Goal: Task Accomplishment & Management: Manage account settings

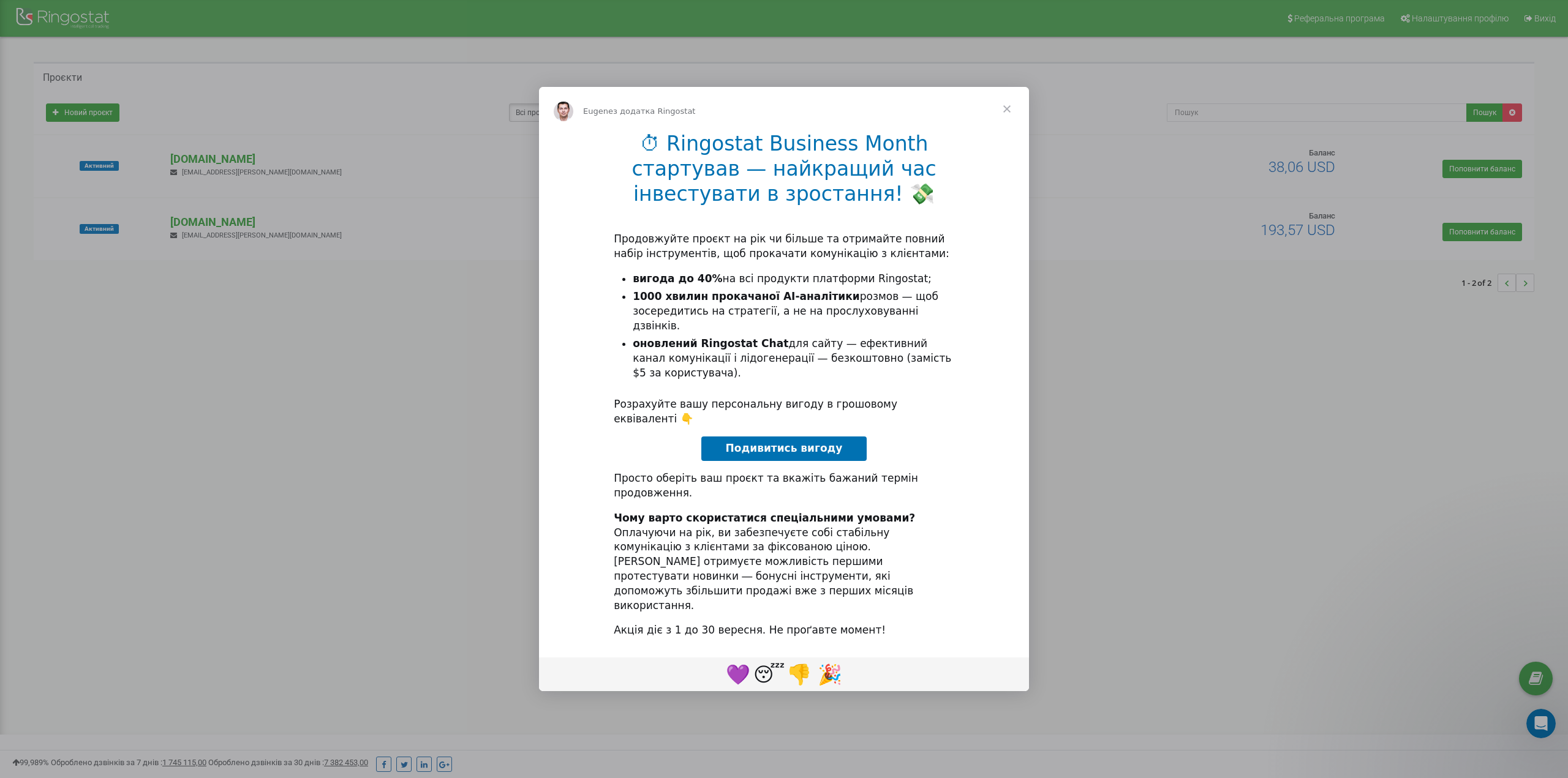
click at [1009, 131] on span "Закрити" at bounding box center [1007, 109] width 44 height 44
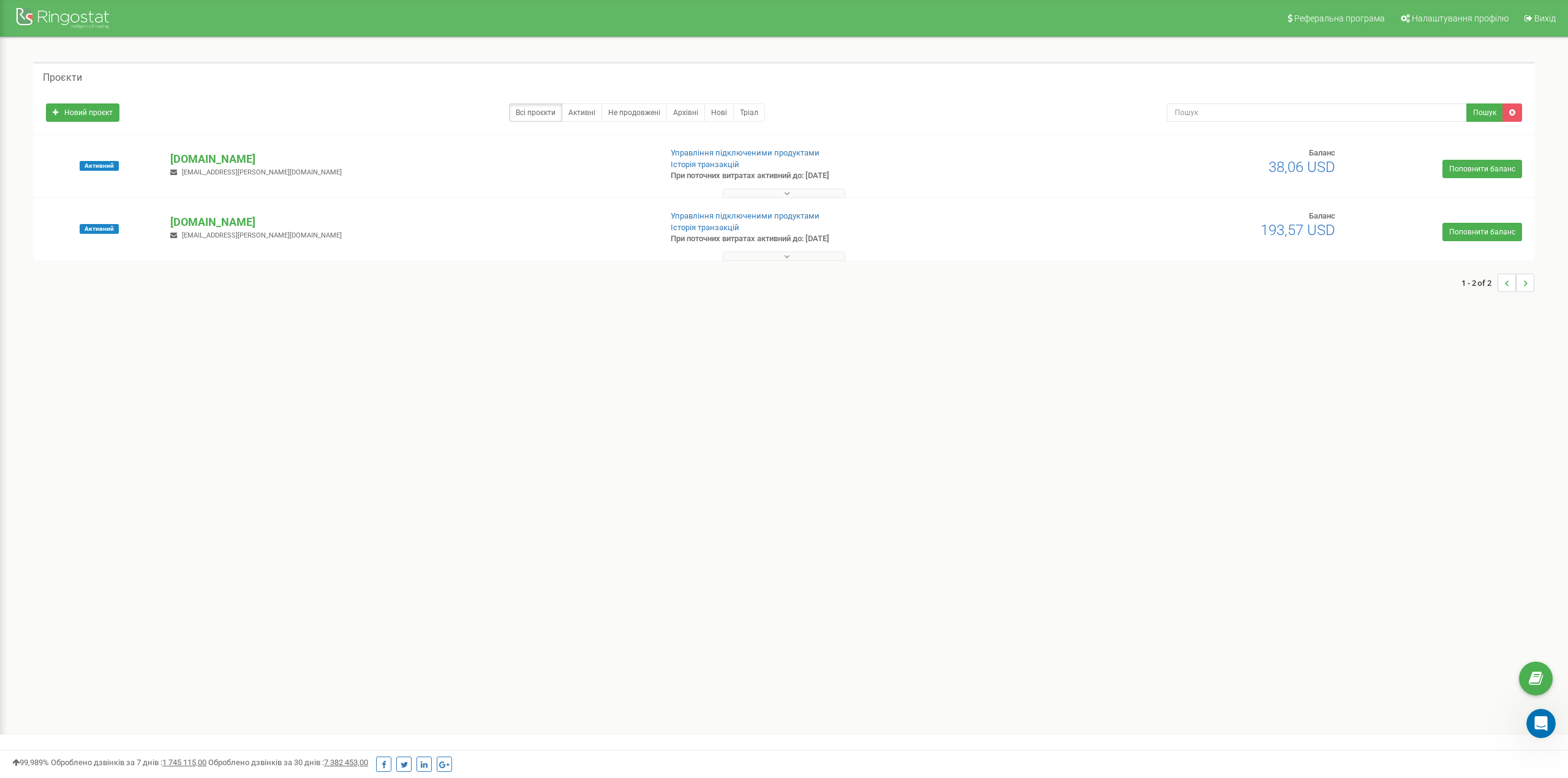
drag, startPoint x: 770, startPoint y: 178, endPoint x: 842, endPoint y: 183, distance: 72.2
click at [842, 183] on div "Активний floroteka.ua roma.redman@gmail.com Управління підключеними продуктами …" at bounding box center [784, 171] width 1495 height 49
click at [845, 194] on div at bounding box center [784, 190] width 1495 height 12
drag, startPoint x: 222, startPoint y: 159, endPoint x: 132, endPoint y: 160, distance: 90.0
click at [132, 160] on div "Активний floroteka.ua roma.redman@gmail.com Управління підключеними продуктами …" at bounding box center [784, 171] width 1495 height 49
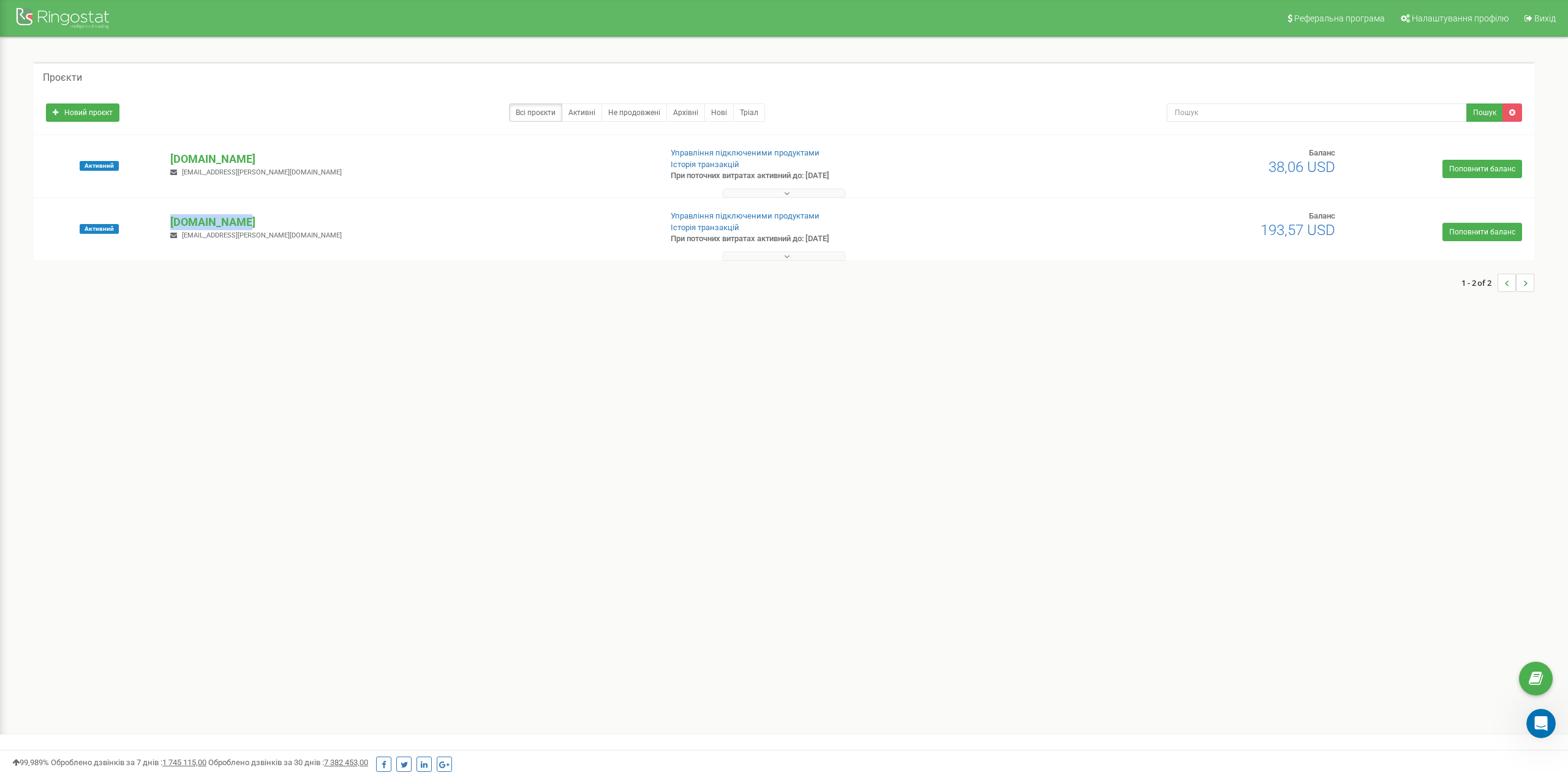
drag, startPoint x: 245, startPoint y: 220, endPoint x: 147, endPoint y: 224, distance: 98.1
click at [147, 224] on div "Активний flowerpot.ua roma.redman@gmail.com Управління підключеними продуктами …" at bounding box center [784, 235] width 1495 height 49
click at [294, 211] on div "Активний flowerpot.ua roma.redman@gmail.com Управління підключеними продуктами …" at bounding box center [784, 235] width 1495 height 49
click at [280, 211] on div "Активний flowerpot.ua roma.redman@gmail.com Управління підключеними продуктами …" at bounding box center [784, 235] width 1495 height 49
click at [244, 238] on span "roma.redman@gmail.com" at bounding box center [262, 236] width 160 height 8
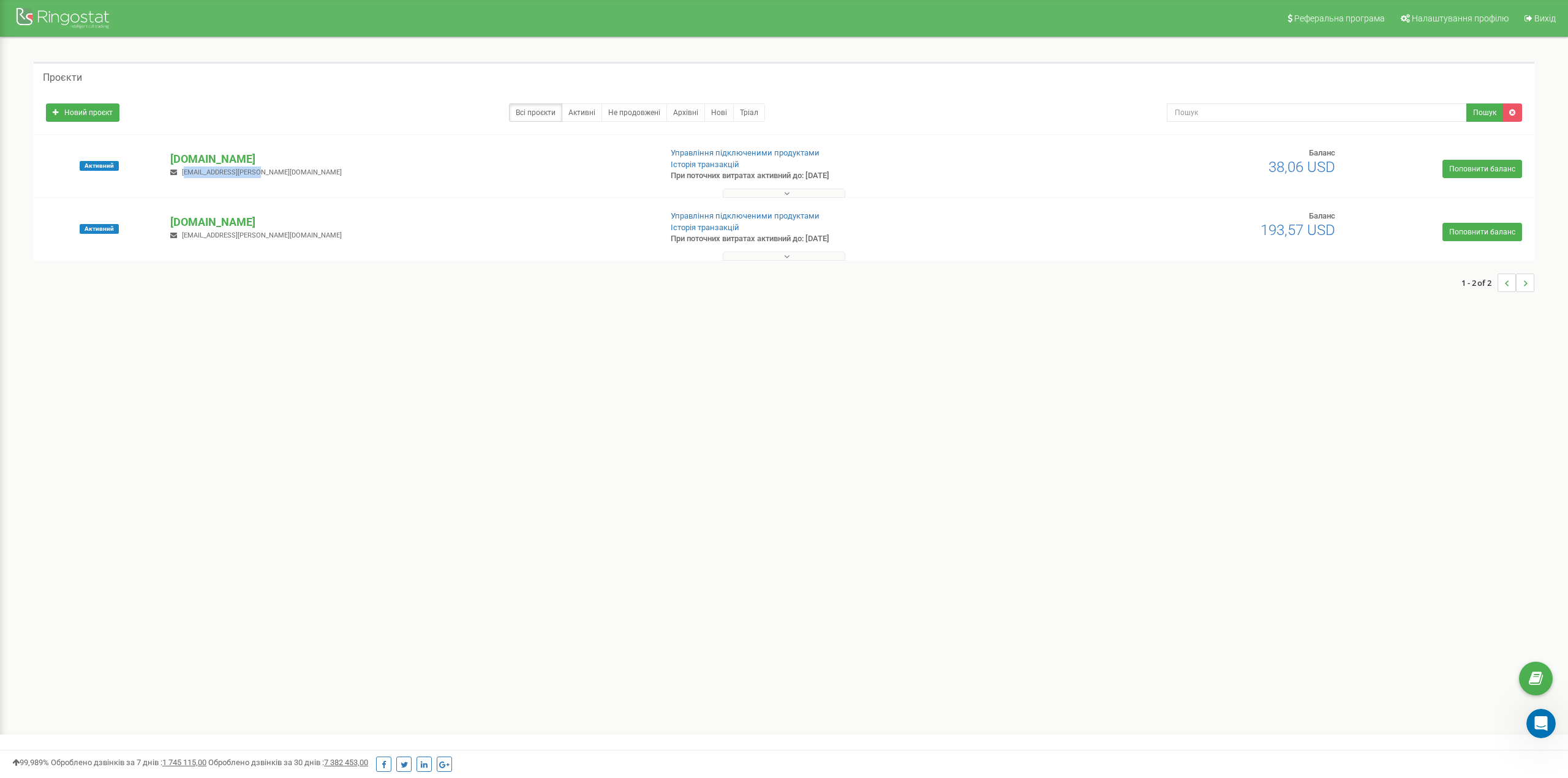
drag, startPoint x: 198, startPoint y: 175, endPoint x: 254, endPoint y: 180, distance: 56.2
click at [254, 180] on div "Активний floroteka.ua roma.redman@gmail.com Управління підключеними продуктами …" at bounding box center [784, 171] width 1495 height 49
click at [585, 110] on link "Активні" at bounding box center [582, 112] width 41 height 19
click at [592, 112] on link "Активні" at bounding box center [582, 112] width 41 height 19
click at [650, 107] on link "Не продовжені" at bounding box center [634, 112] width 65 height 19
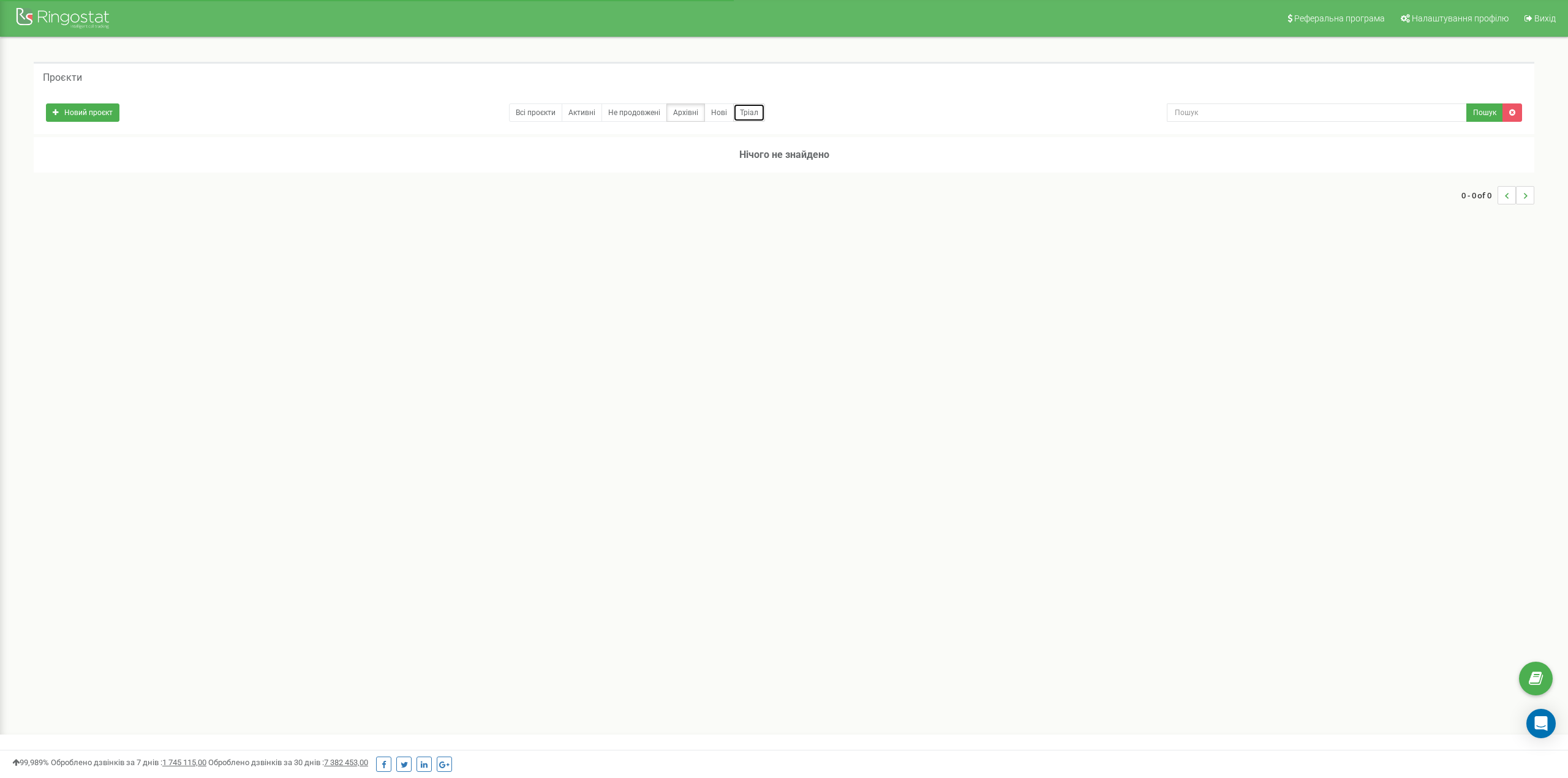
click at [744, 112] on link "Тріал" at bounding box center [749, 112] width 32 height 19
click at [707, 110] on link "Нові" at bounding box center [720, 112] width 30 height 19
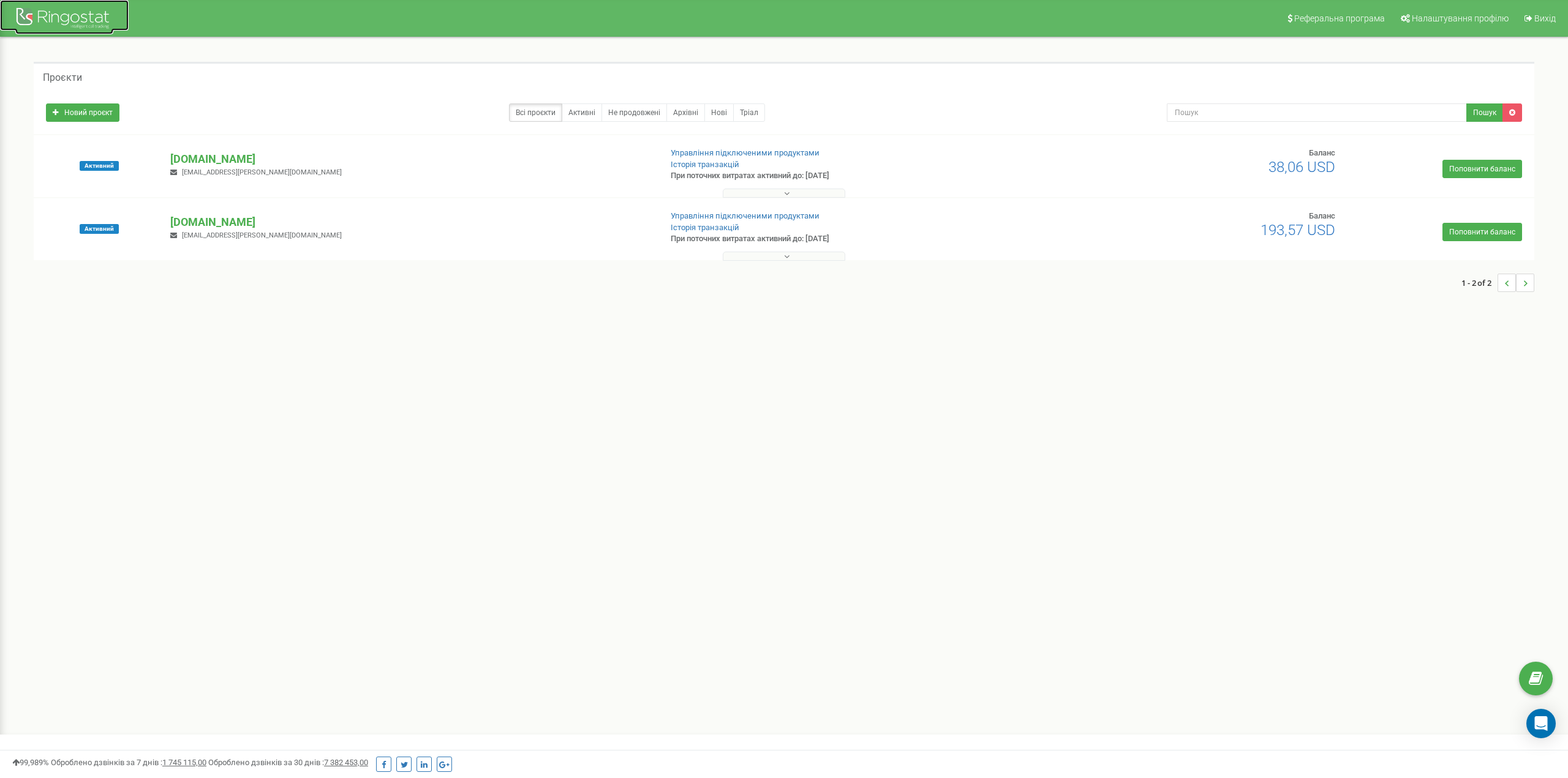
click at [72, 25] on div at bounding box center [63, 20] width 98 height 30
click at [1446, 23] on span "Налаштування профілю" at bounding box center [1460, 19] width 97 height 10
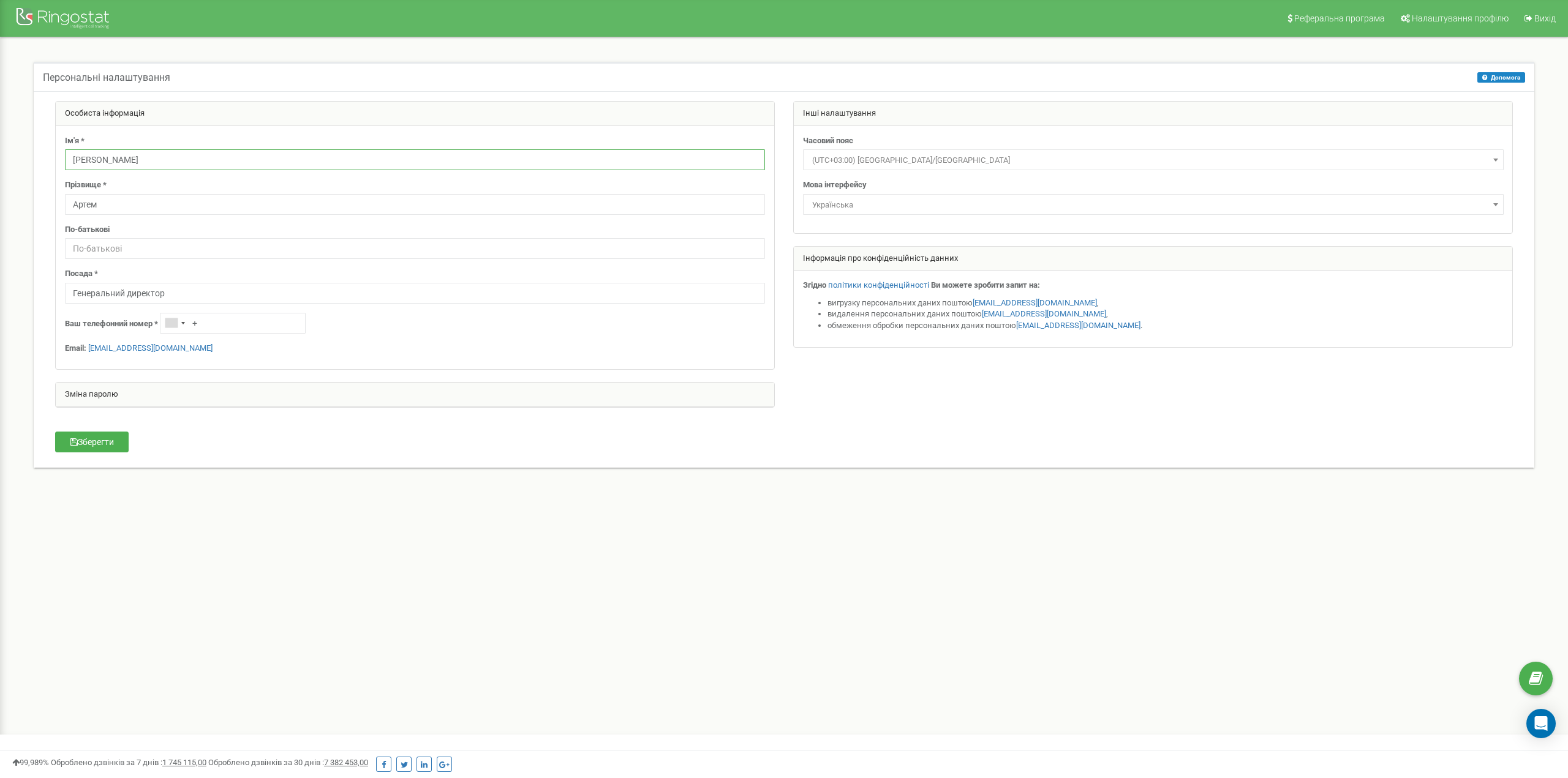
click at [107, 160] on input "[PERSON_NAME]" at bounding box center [415, 160] width 700 height 21
type input "Колесніков"
click at [102, 437] on button "Зберегти" at bounding box center [92, 442] width 73 height 21
click at [118, 253] on input "text" at bounding box center [415, 248] width 700 height 21
type input "[PERSON_NAME]"
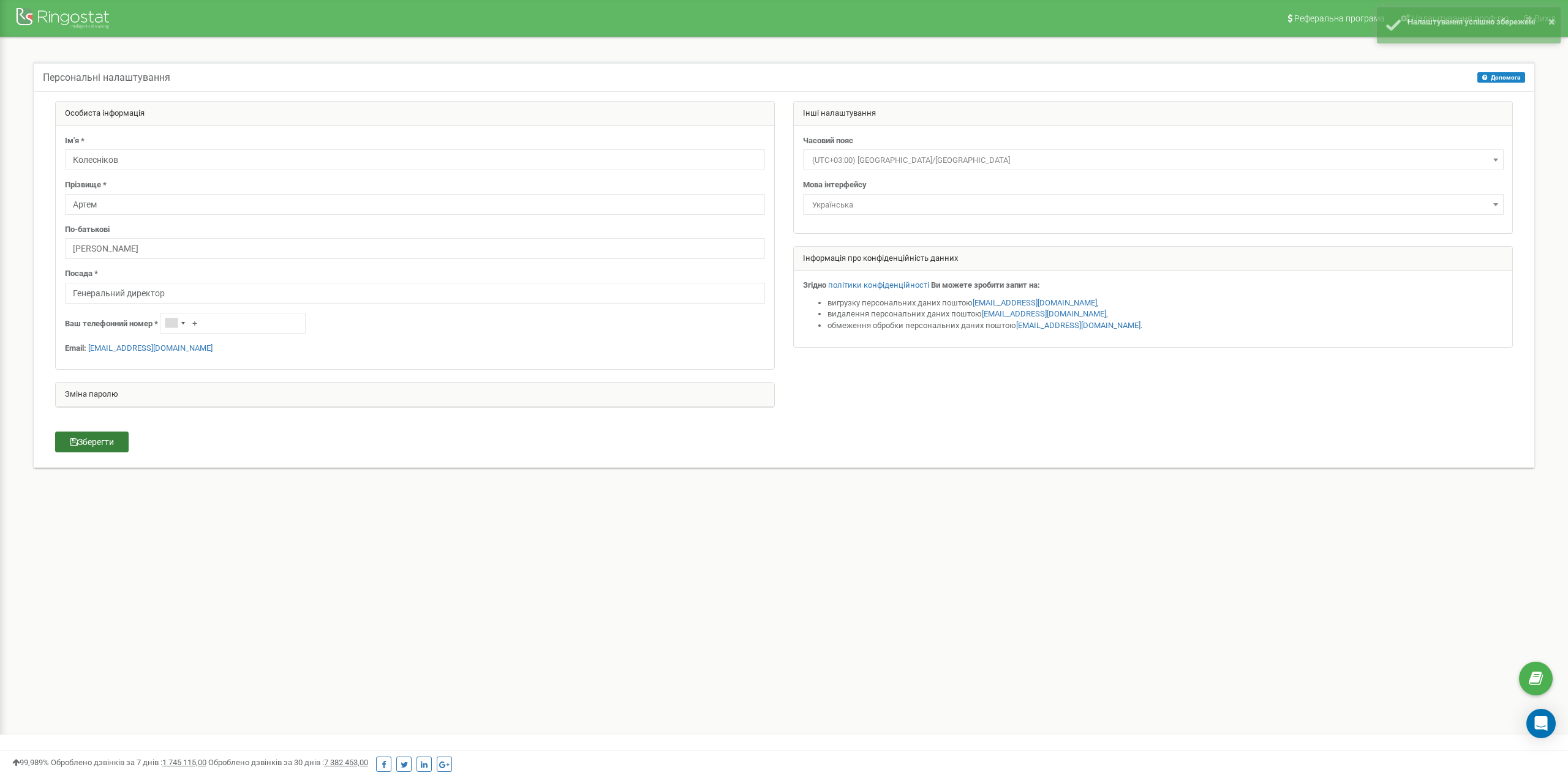
click at [111, 440] on button "Зберегти" at bounding box center [92, 442] width 73 height 21
click at [219, 321] on input "+" at bounding box center [232, 323] width 146 height 21
click at [1439, 12] on link "Налаштування профілю" at bounding box center [1453, 18] width 122 height 37
click at [164, 248] on input "text" at bounding box center [415, 248] width 700 height 21
type input "[PERSON_NAME]"
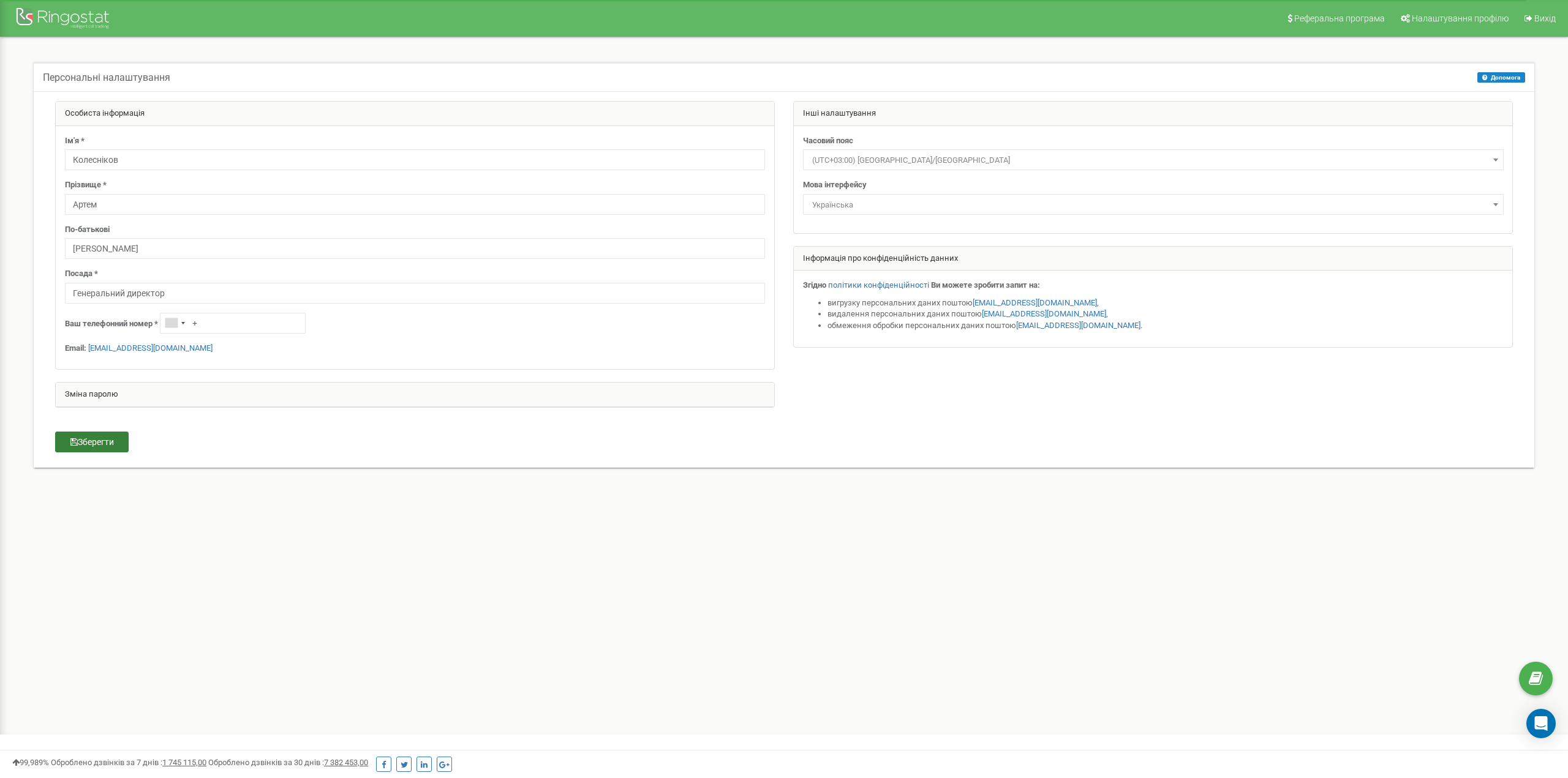
click at [101, 438] on button "Зберегти" at bounding box center [92, 442] width 73 height 21
click at [264, 317] on input "+" at bounding box center [232, 323] width 146 height 21
type input "[PHONE_NUMBER]"
click at [63, 434] on button "Зберегти" at bounding box center [92, 442] width 73 height 21
